Goal: Find specific page/section: Find specific page/section

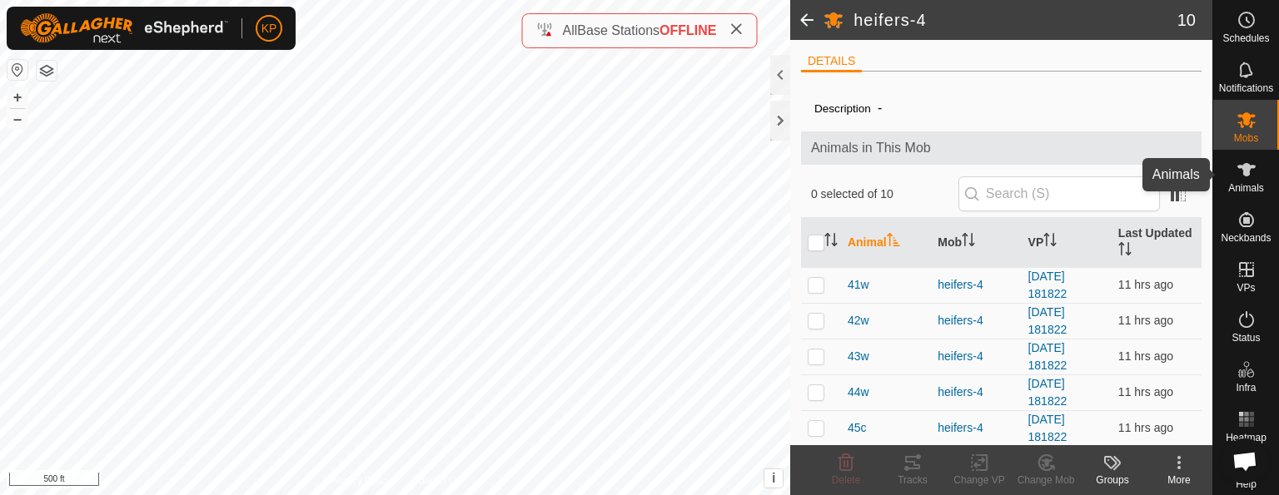
click at [1244, 171] on icon at bounding box center [1247, 170] width 20 height 20
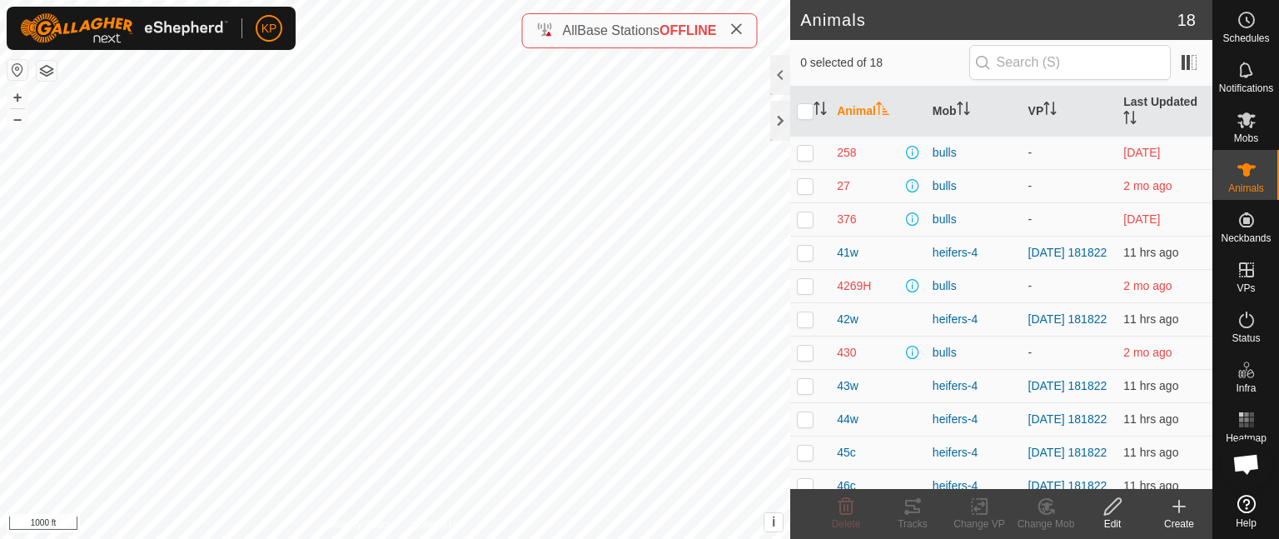
click at [741, 26] on icon at bounding box center [735, 28] width 13 height 13
click at [819, 186] on td at bounding box center [810, 185] width 40 height 33
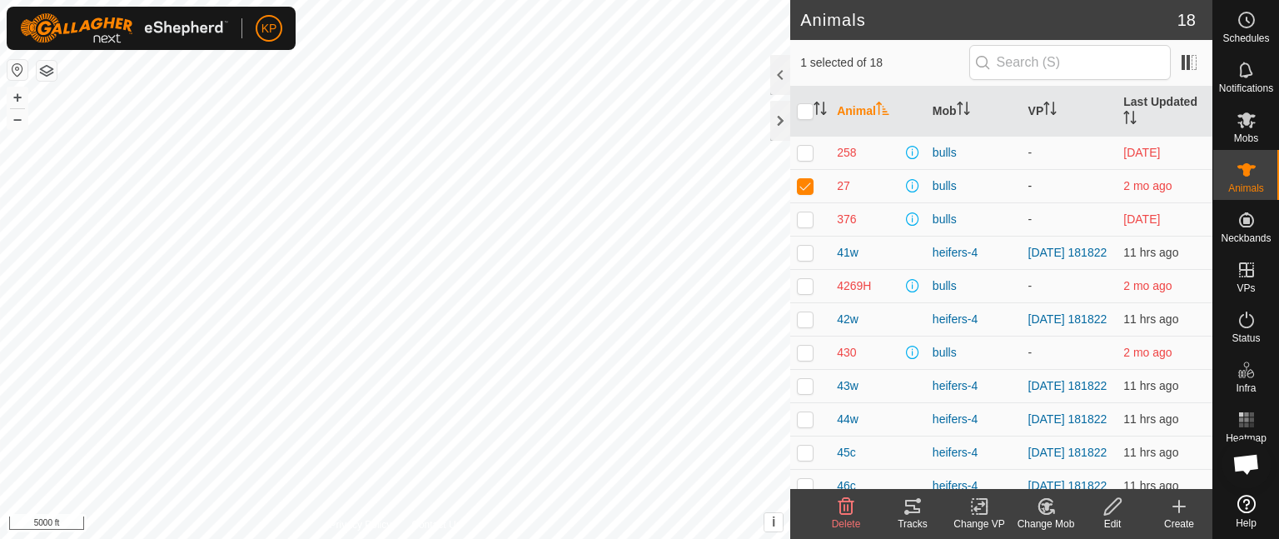
click at [803, 183] on p-checkbox at bounding box center [805, 185] width 17 height 13
checkbox input "false"
click at [1248, 319] on icon at bounding box center [1247, 320] width 20 height 20
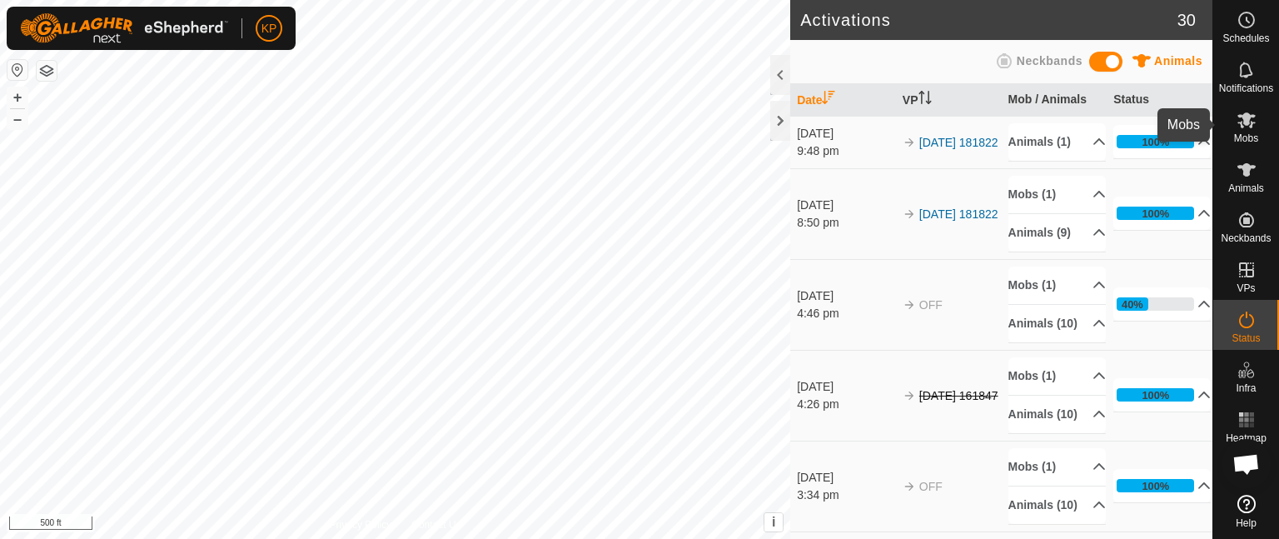
click at [1246, 133] on span "Mobs" at bounding box center [1246, 138] width 24 height 10
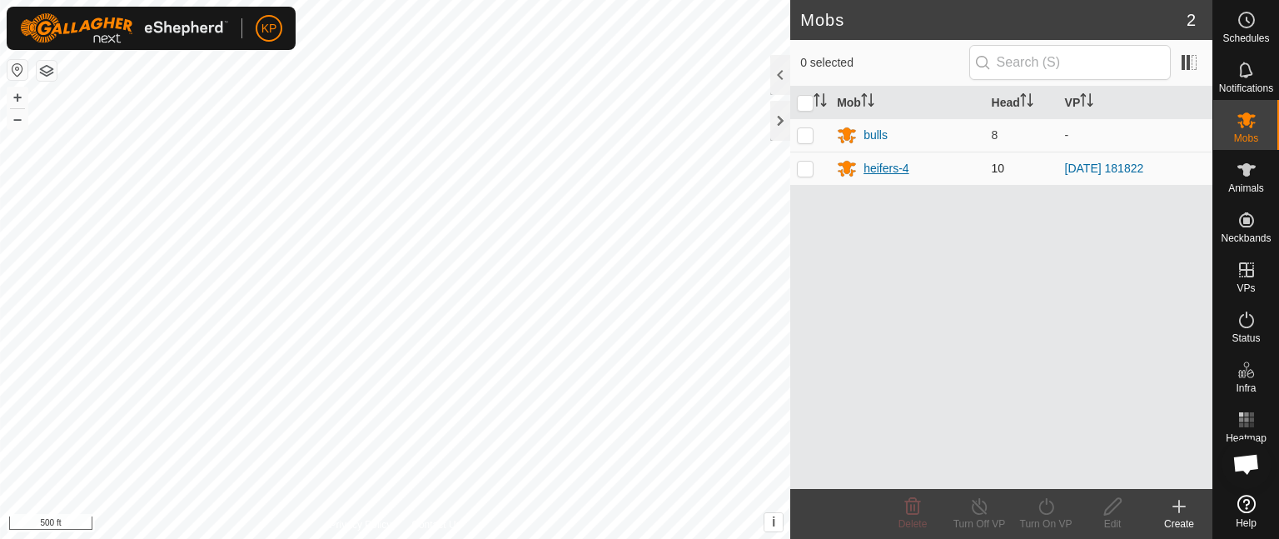
click at [880, 169] on div "heifers-4" at bounding box center [886, 168] width 45 height 17
